Goal: Obtain resource: Download file/media

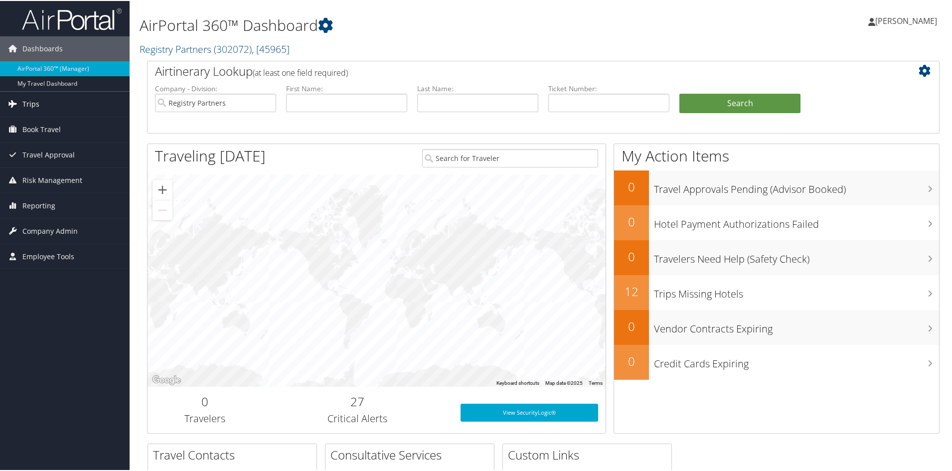
click at [32, 95] on span "Trips" at bounding box center [30, 103] width 17 height 25
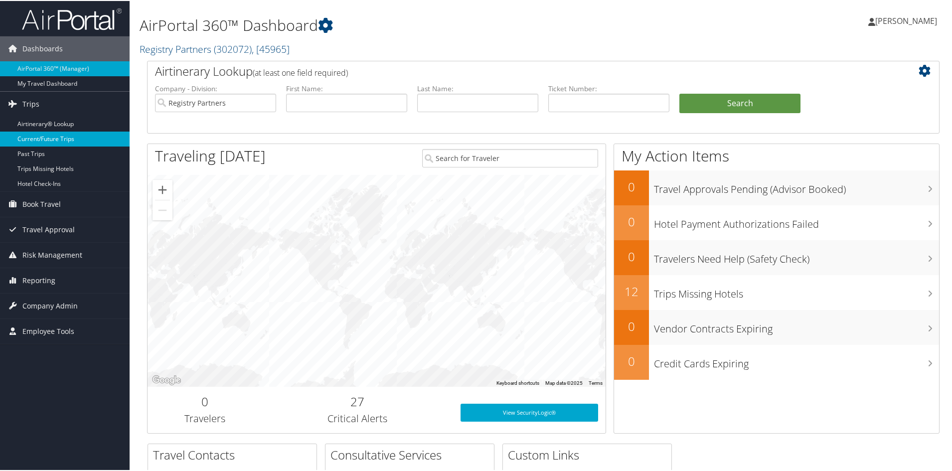
click at [50, 141] on link "Current/Future Trips" at bounding box center [65, 138] width 130 height 15
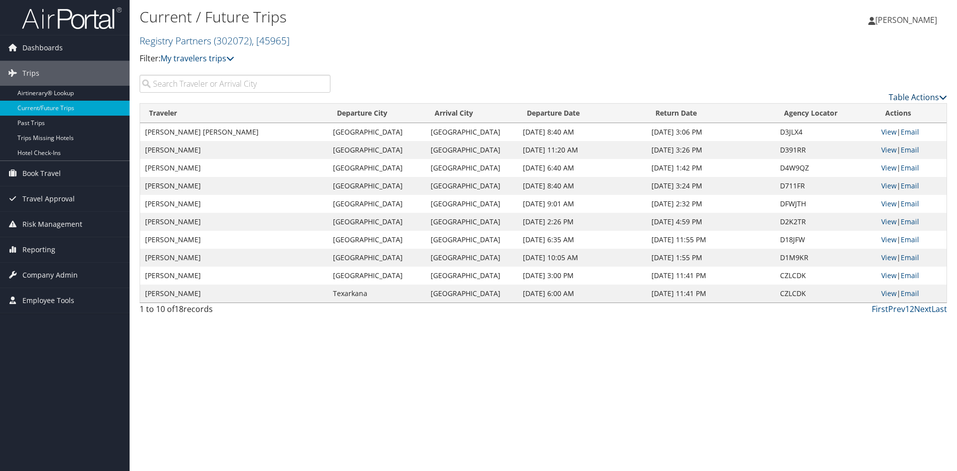
click at [928, 103] on link "Table Actions" at bounding box center [918, 97] width 58 height 11
click at [868, 174] on link "Page Length" at bounding box center [875, 166] width 131 height 17
click at [836, 176] on link "50" at bounding box center [875, 167] width 131 height 17
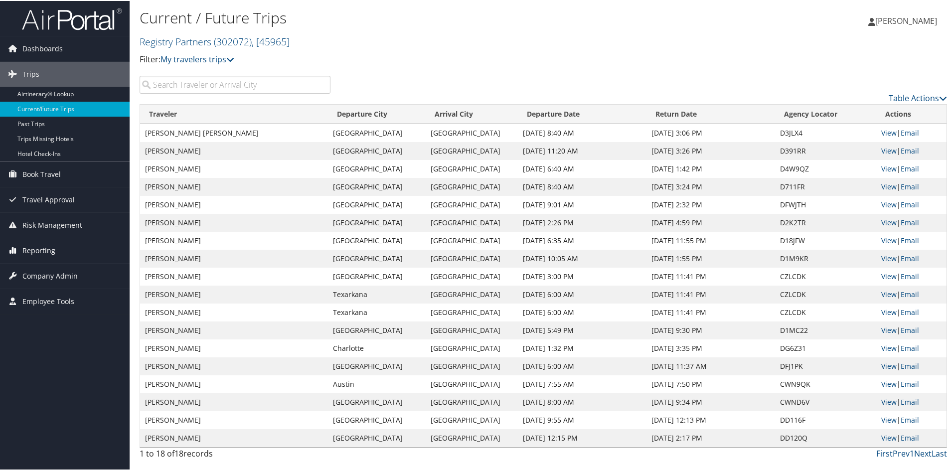
click at [30, 253] on span "Reporting" at bounding box center [38, 249] width 33 height 25
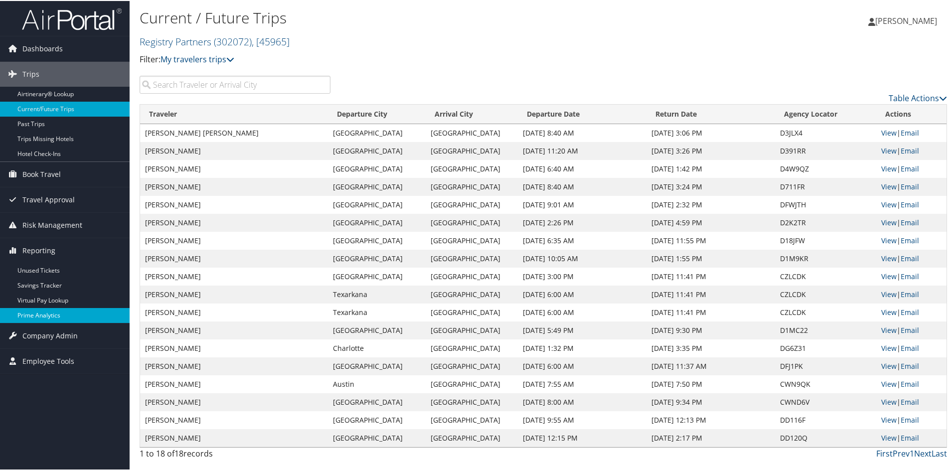
click at [48, 315] on link "Prime Analytics" at bounding box center [65, 314] width 130 height 15
click at [41, 333] on span "Company Admin" at bounding box center [49, 334] width 55 height 25
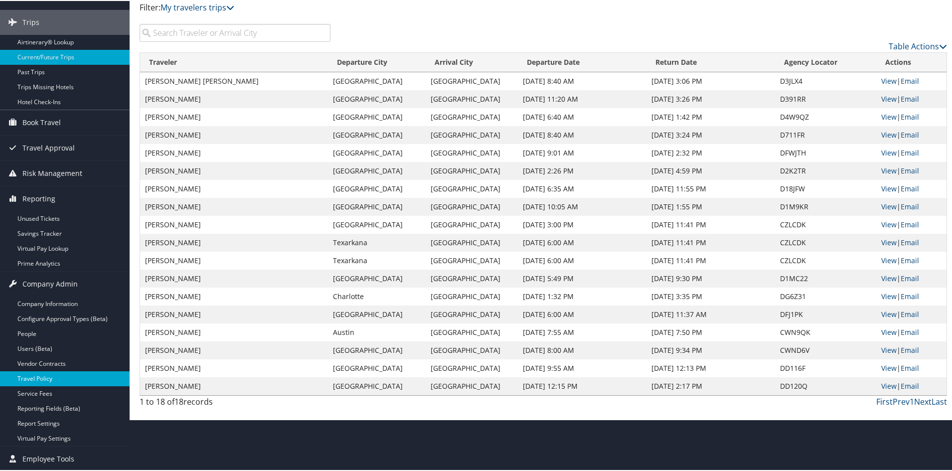
scroll to position [99, 0]
click at [13, 275] on icon at bounding box center [12, 282] width 15 height 15
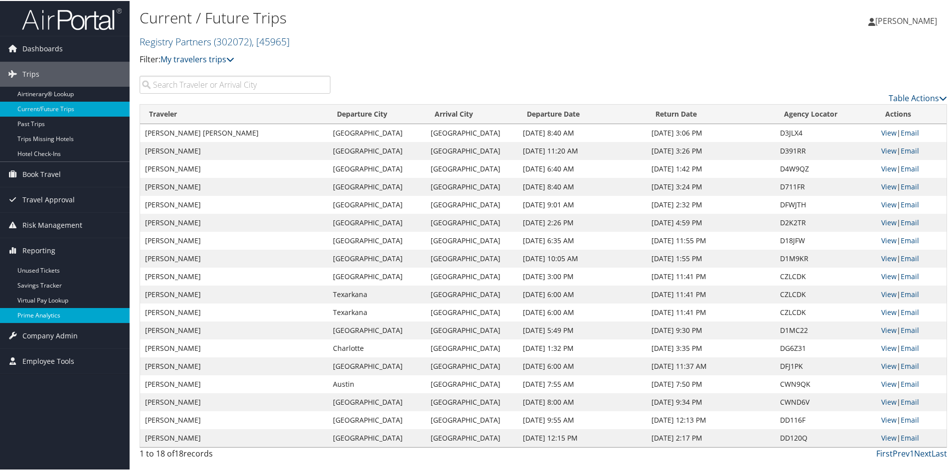
click at [37, 307] on link "Prime Analytics" at bounding box center [65, 314] width 130 height 15
click at [885, 342] on link "View" at bounding box center [888, 346] width 15 height 9
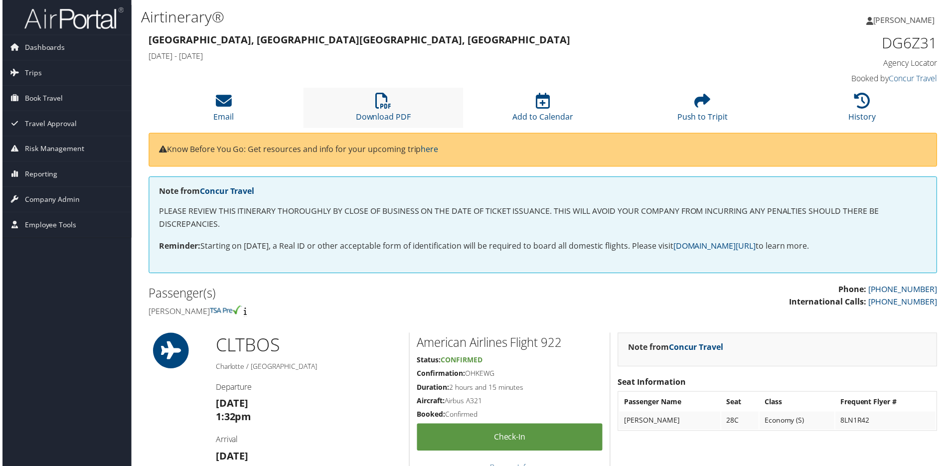
click at [375, 129] on li "Download PDF" at bounding box center [383, 108] width 160 height 40
